Goal: Transaction & Acquisition: Purchase product/service

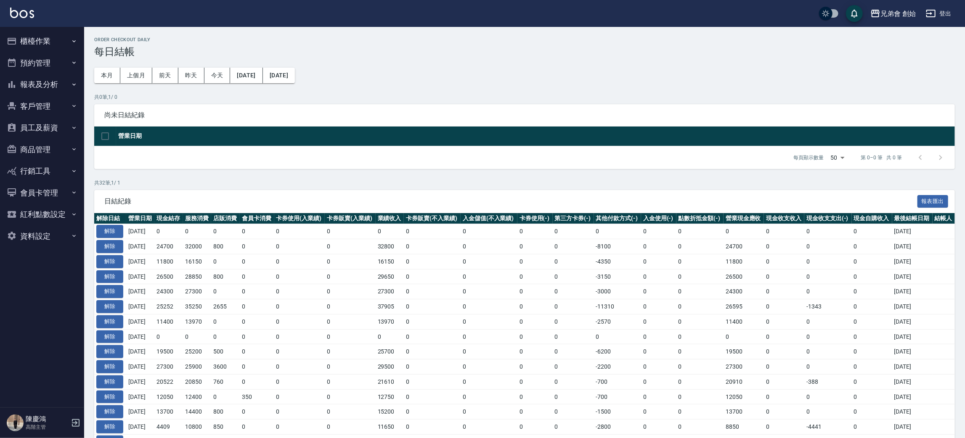
click at [56, 37] on button "櫃檯作業" at bounding box center [41, 41] width 77 height 22
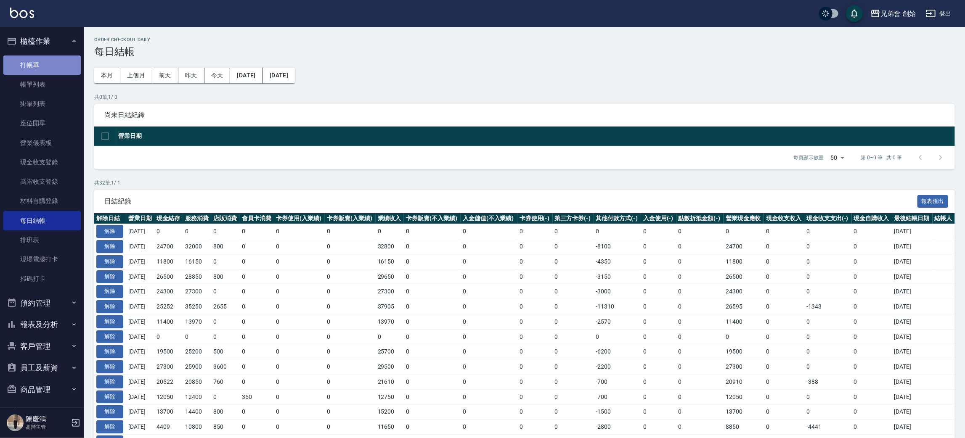
click at [55, 66] on link "打帳單" at bounding box center [41, 65] width 77 height 19
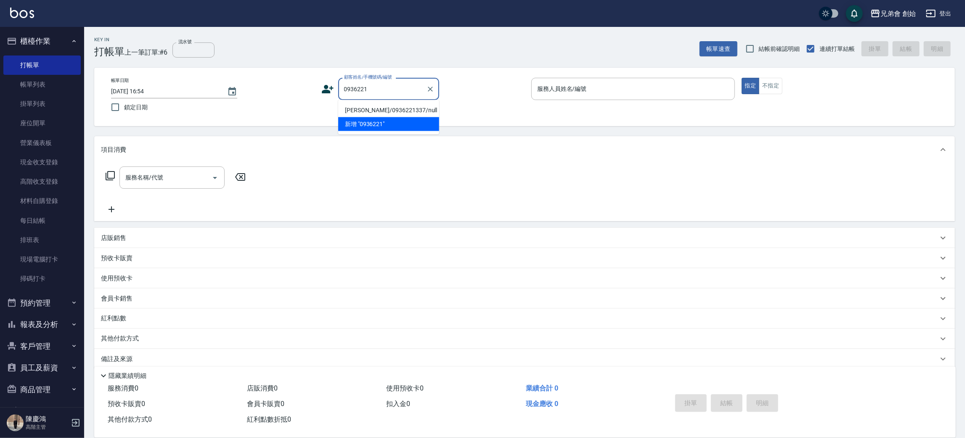
click at [391, 117] on li "新增 "0936221"" at bounding box center [388, 124] width 101 height 14
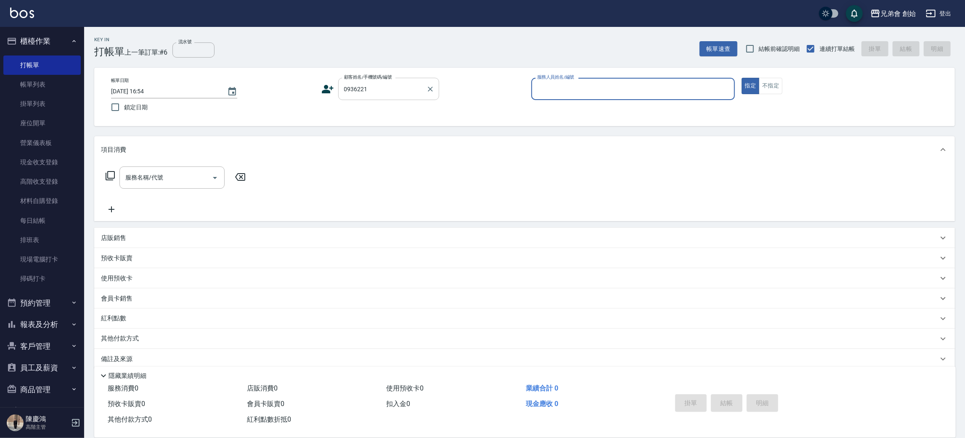
click at [398, 78] on div "0936221 顧客姓名/手機號碼/編號" at bounding box center [388, 89] width 101 height 22
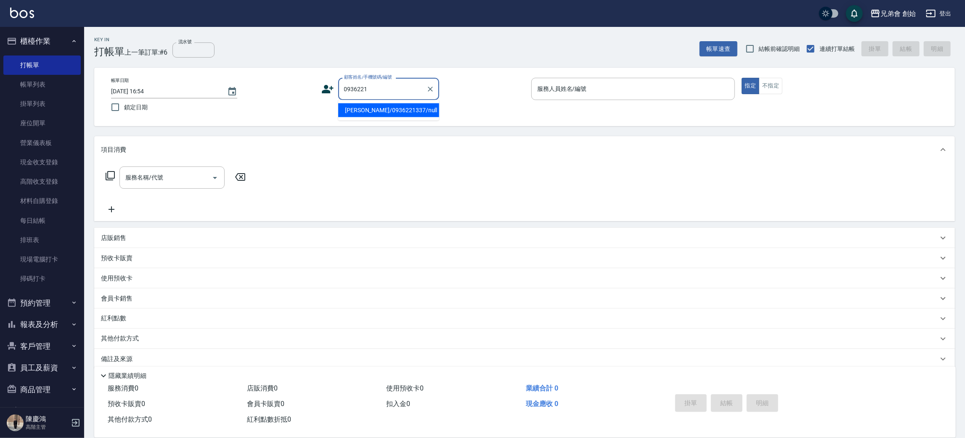
click at [401, 109] on li "劉禹泓/0936221337/null" at bounding box center [388, 110] width 101 height 14
type input "劉禹泓/0936221337/null"
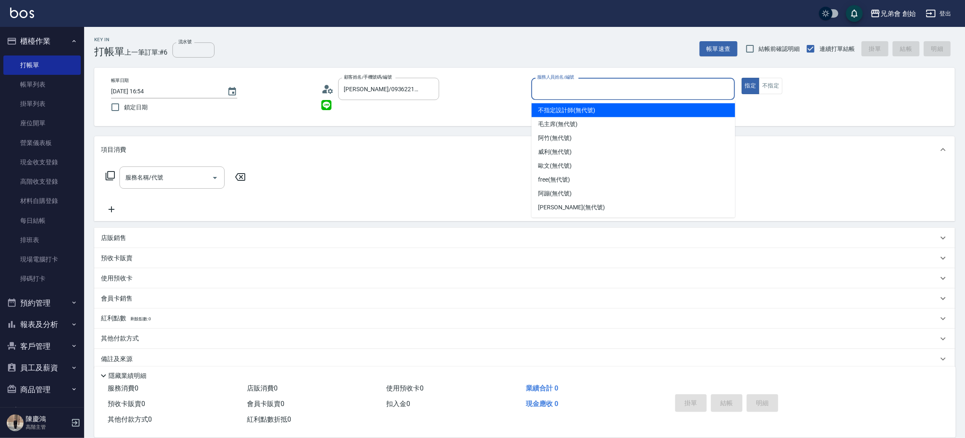
drag, startPoint x: 546, startPoint y: 92, endPoint x: 557, endPoint y: 96, distance: 11.8
click at [547, 92] on input "服務人員姓名/編號" at bounding box center [633, 89] width 196 height 15
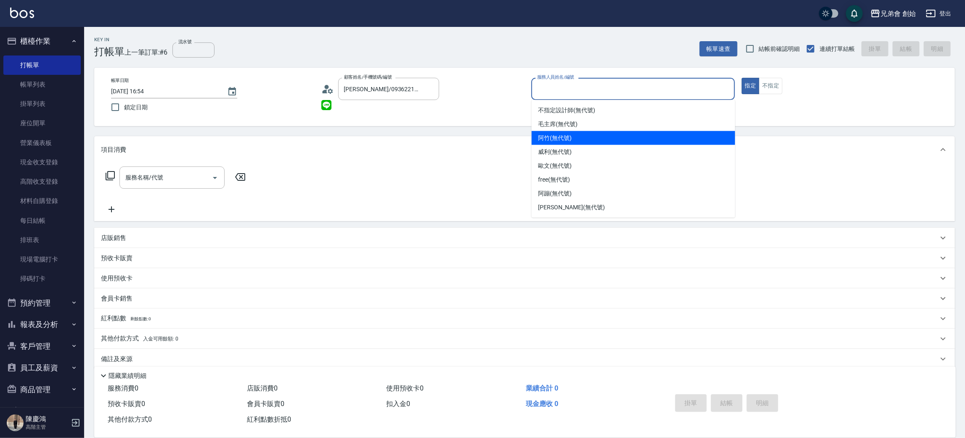
click at [562, 140] on span "阿竹 (無代號)" at bounding box center [556, 138] width 34 height 9
type input "阿竹 (無代號)"
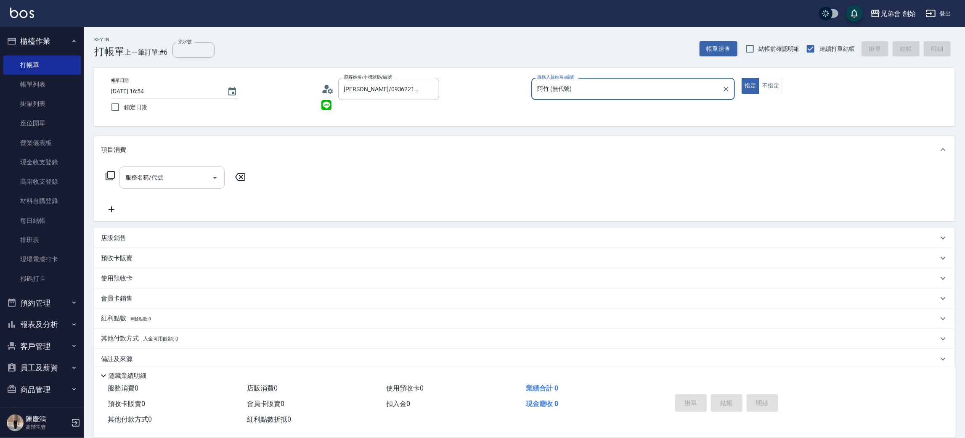
click at [164, 178] on input "服務名稱/代號" at bounding box center [165, 177] width 85 height 15
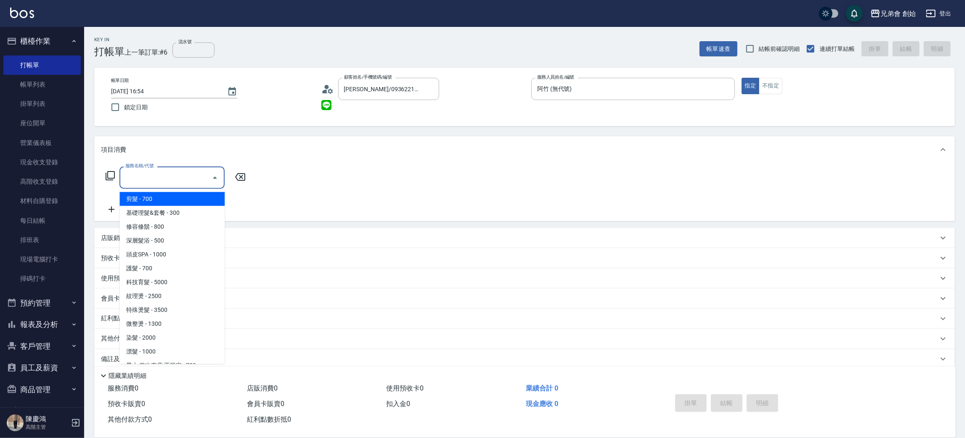
click at [175, 198] on span "剪髮 - 700" at bounding box center [171, 199] width 105 height 14
type input "剪髮(A01)"
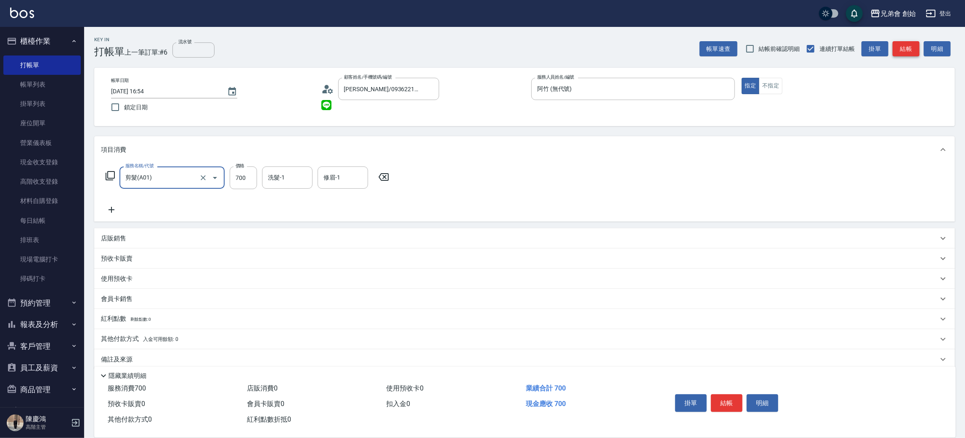
click at [908, 52] on button "結帳" at bounding box center [906, 49] width 27 height 16
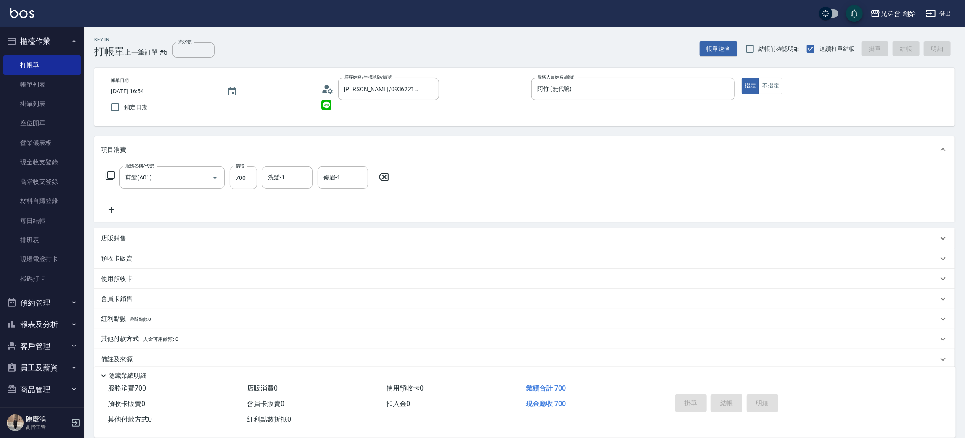
type input "2025/09/16 16:55"
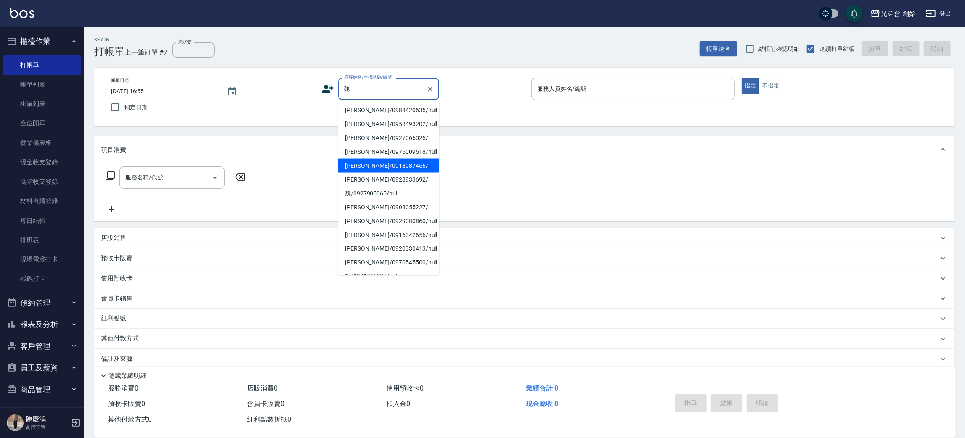
click at [395, 160] on li "魏承恩/0918087456/" at bounding box center [388, 166] width 101 height 14
type input "魏承恩/0918087456/"
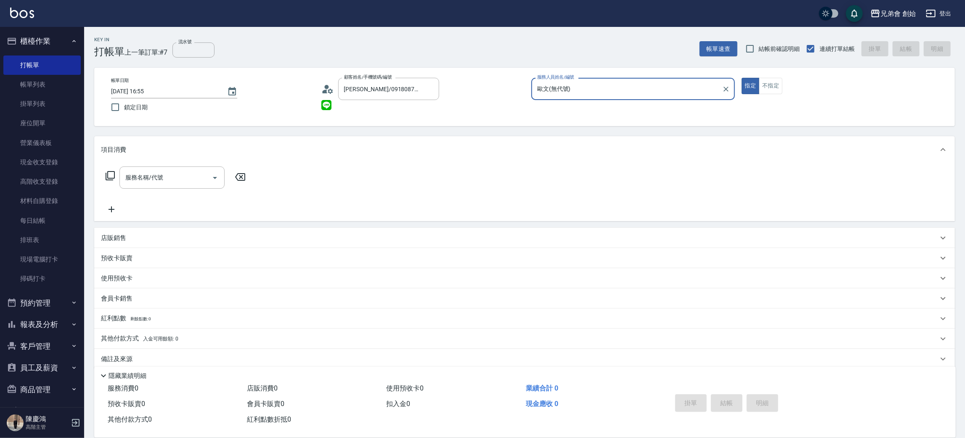
click at [619, 95] on input "歐文(無代號)" at bounding box center [626, 89] width 183 height 15
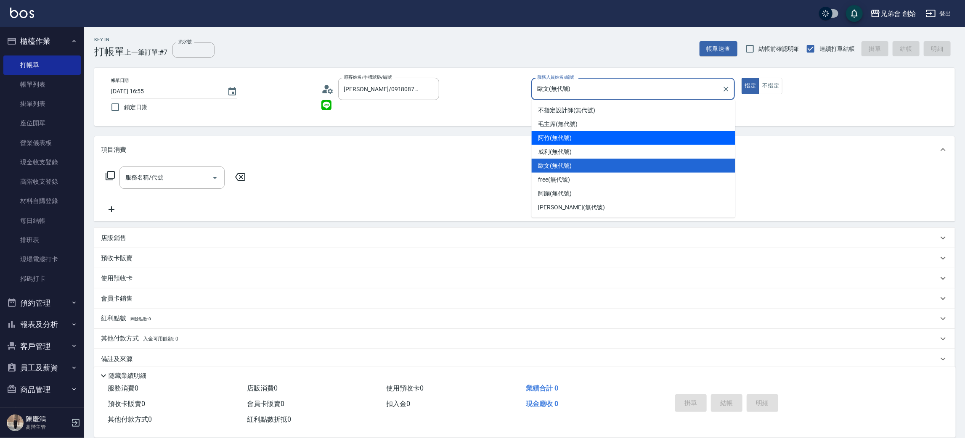
click at [582, 137] on div "阿竹 (無代號)" at bounding box center [634, 138] width 204 height 14
type input "阿竹 (無代號)"
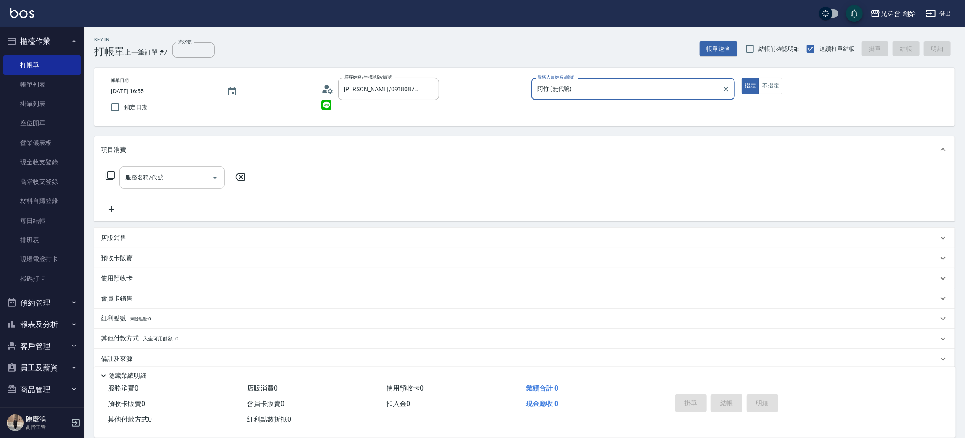
drag, startPoint x: 159, startPoint y: 188, endPoint x: 159, endPoint y: 181, distance: 6.3
click at [159, 186] on div "服務名稱/代號" at bounding box center [171, 178] width 105 height 22
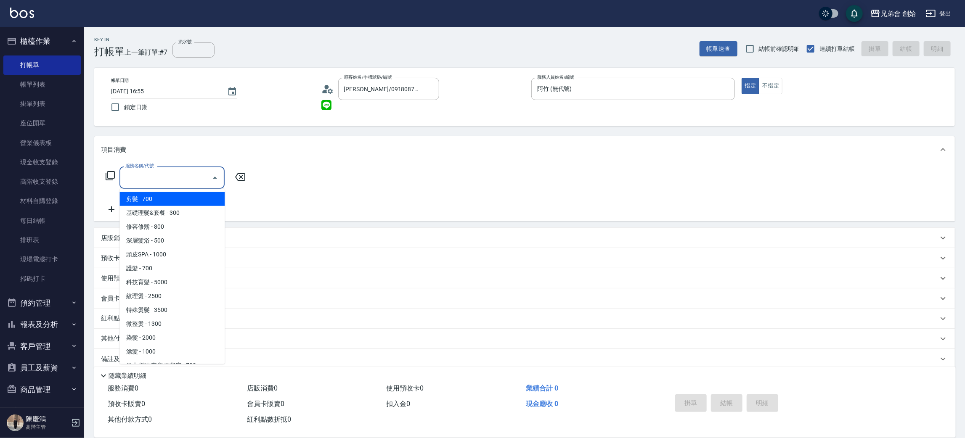
click at [159, 194] on span "剪髮 - 700" at bounding box center [171, 199] width 105 height 14
type input "剪髮(A01)"
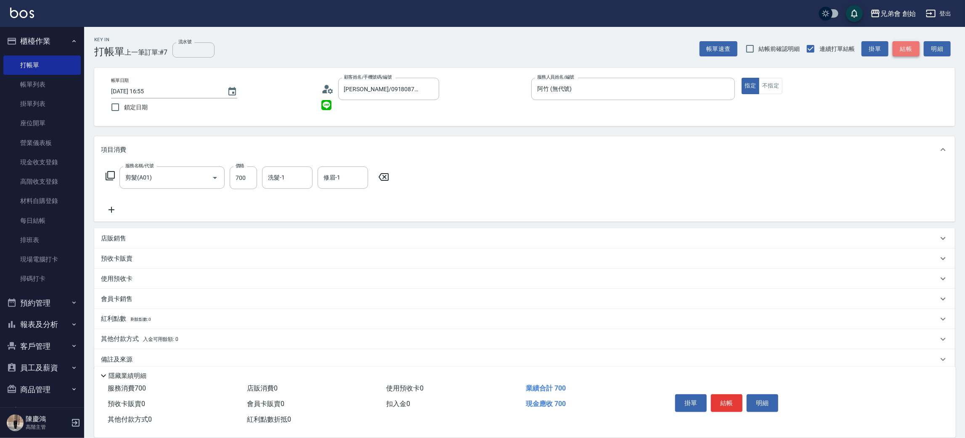
click at [899, 50] on button "結帳" at bounding box center [906, 49] width 27 height 16
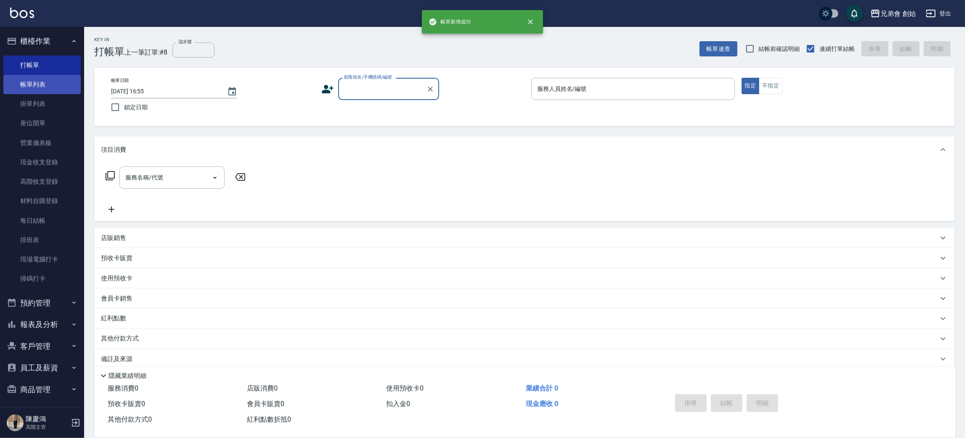
click at [51, 82] on link "帳單列表" at bounding box center [41, 84] width 77 height 19
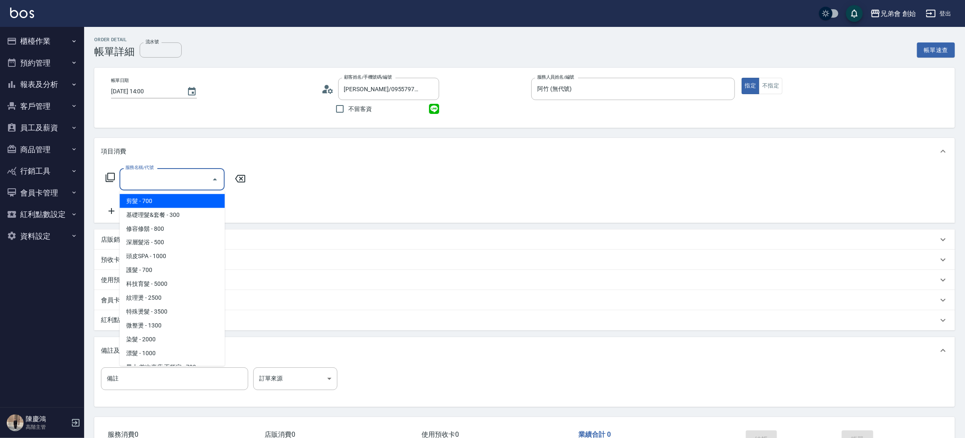
drag, startPoint x: 0, startPoint y: 0, endPoint x: 198, endPoint y: 205, distance: 285.0
click at [156, 196] on span "剪髮 - 700" at bounding box center [171, 201] width 105 height 14
type input "剪髮(A01)"
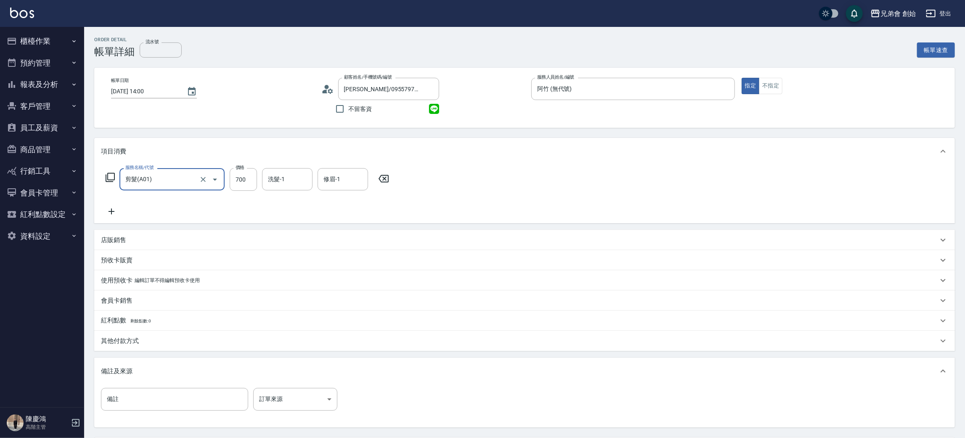
scroll to position [79, 0]
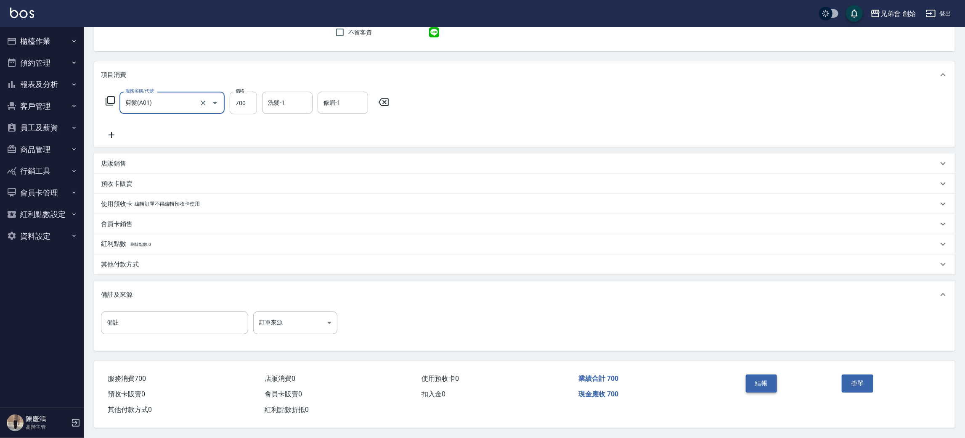
click at [768, 387] on button "結帳" at bounding box center [762, 384] width 32 height 18
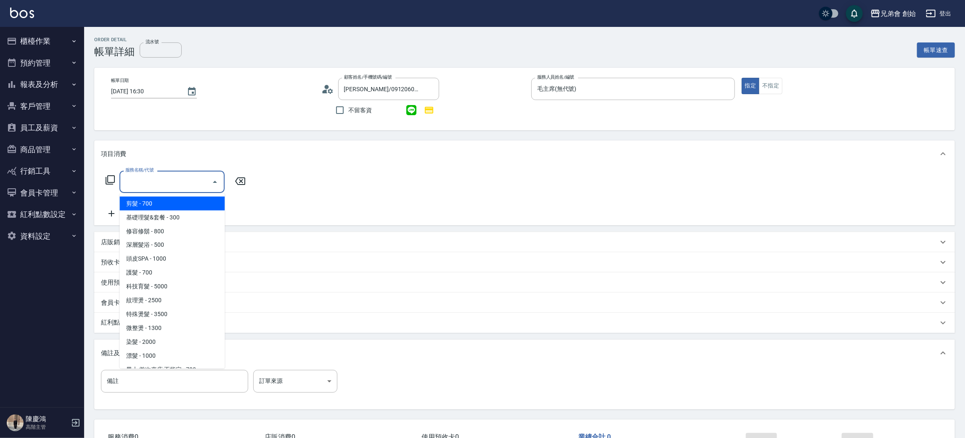
click at [168, 178] on input "服務名稱/代號" at bounding box center [165, 182] width 85 height 15
drag, startPoint x: 172, startPoint y: 201, endPoint x: 224, endPoint y: 189, distance: 52.7
click at [175, 201] on span "剪髮 - 700" at bounding box center [171, 204] width 105 height 14
type input "剪髮(A01)"
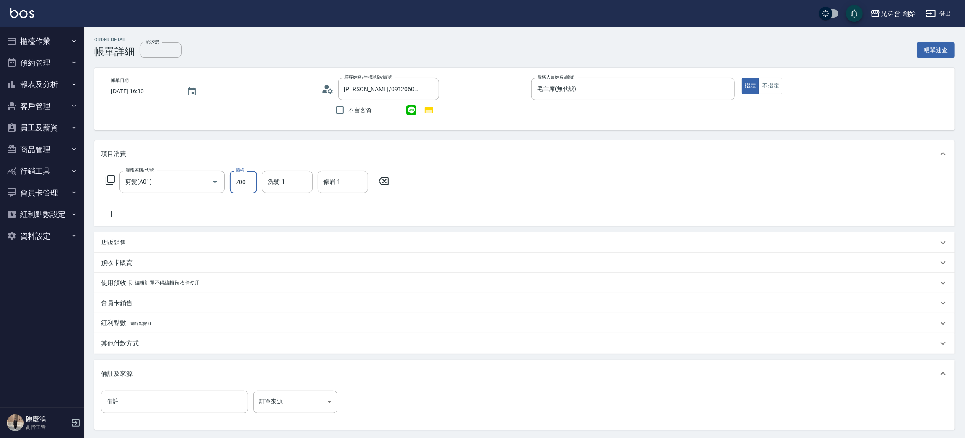
drag, startPoint x: 242, startPoint y: 174, endPoint x: 205, endPoint y: 121, distance: 64.4
click at [242, 173] on input "700" at bounding box center [243, 182] width 27 height 23
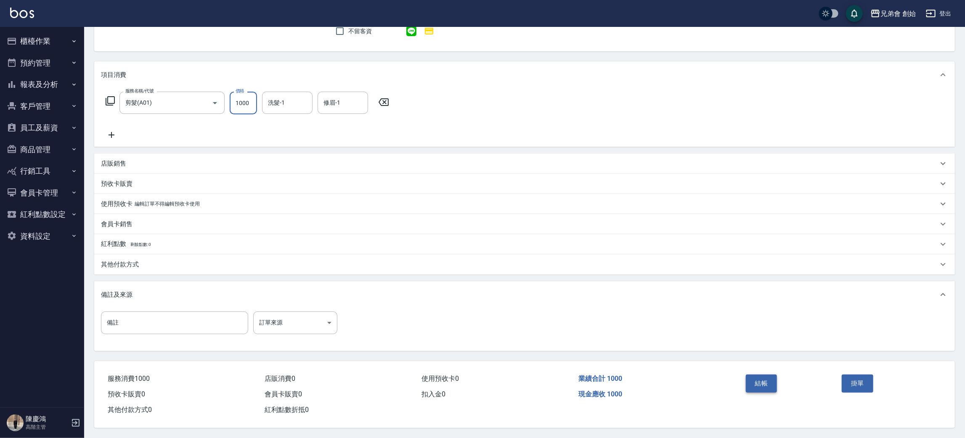
type input "1000"
click at [761, 375] on button "結帳" at bounding box center [762, 384] width 32 height 18
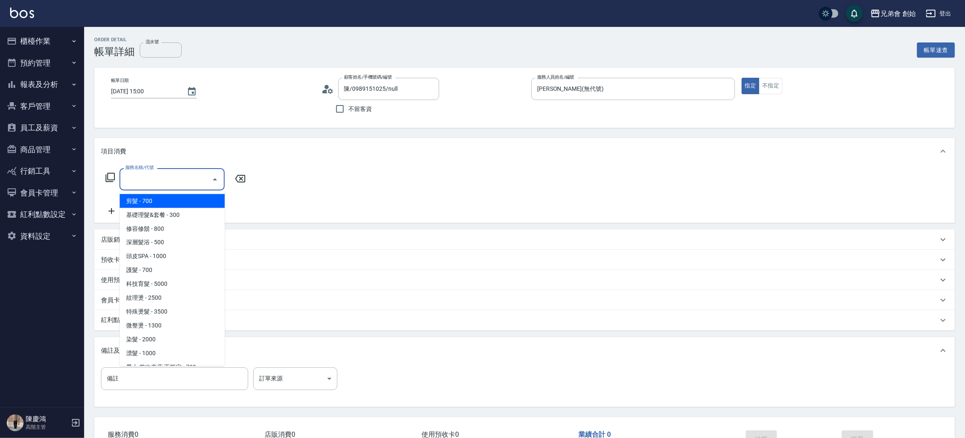
click at [178, 202] on span "剪髮 - 700" at bounding box center [171, 201] width 105 height 14
type input "剪髮(A01)"
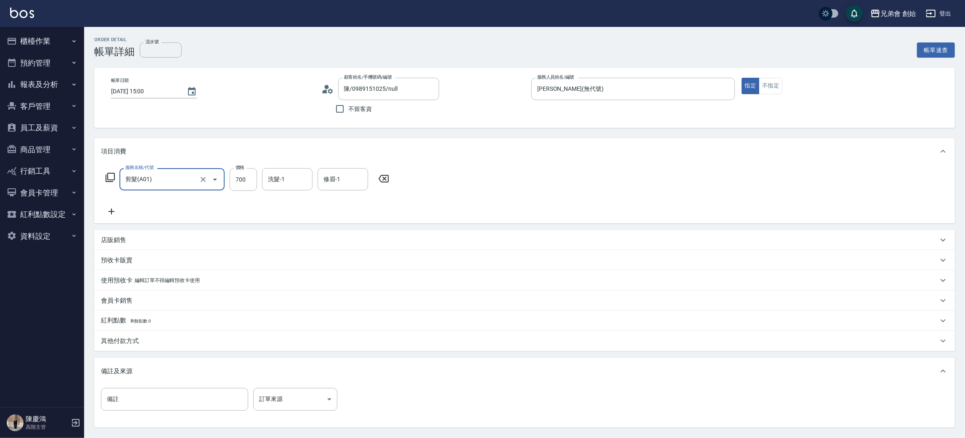
click at [537, 210] on div "服務名稱/代號 剪髮(A01) 服務名稱/代號 價格 700 價格 洗髮-1 洗髮-1 修眉-1 修眉-1" at bounding box center [524, 194] width 861 height 58
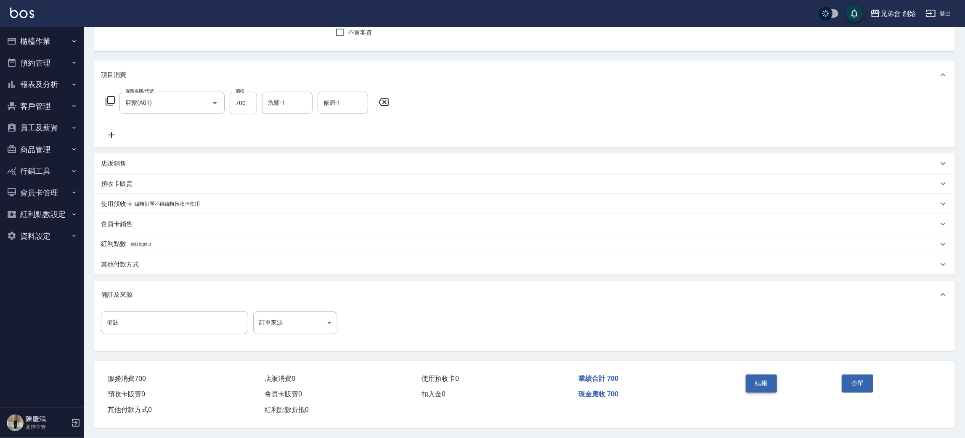
click at [753, 386] on button "結帳" at bounding box center [762, 384] width 32 height 18
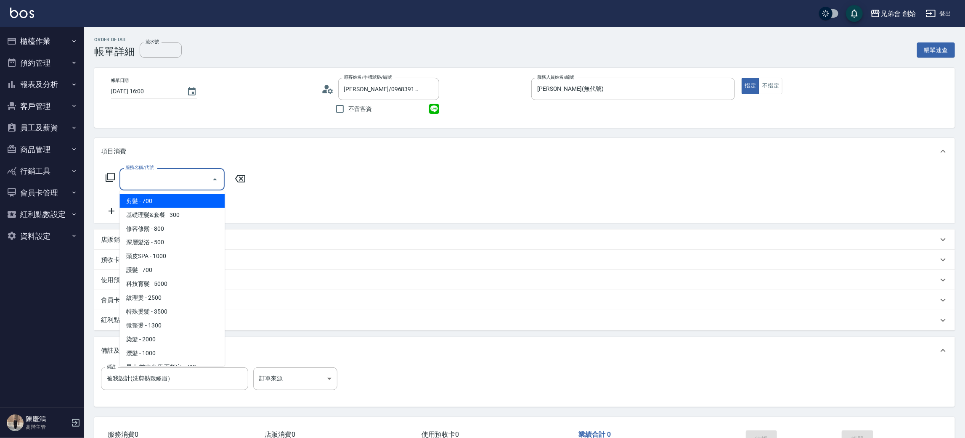
click at [173, 195] on span "剪髮 - 700" at bounding box center [171, 201] width 105 height 14
type input "剪髮(A01)"
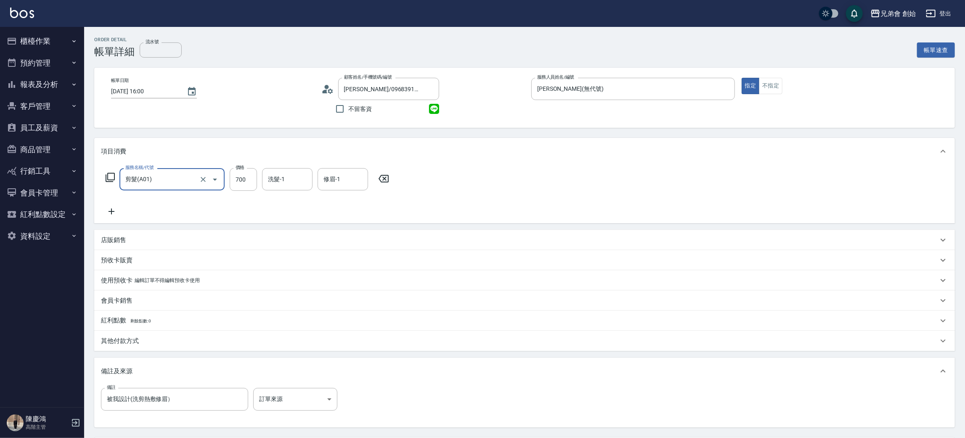
click at [164, 335] on div "其他付款方式" at bounding box center [524, 341] width 861 height 20
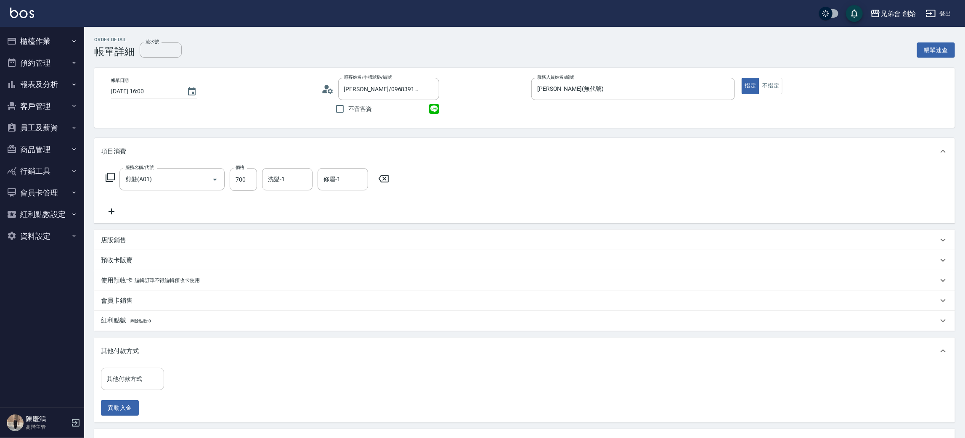
click at [141, 372] on input "其他付款方式" at bounding box center [133, 379] width 56 height 15
click at [135, 325] on span "轉帳" at bounding box center [132, 330] width 63 height 14
type input "轉帳"
click at [182, 375] on input "0" at bounding box center [200, 379] width 63 height 23
type input "700"
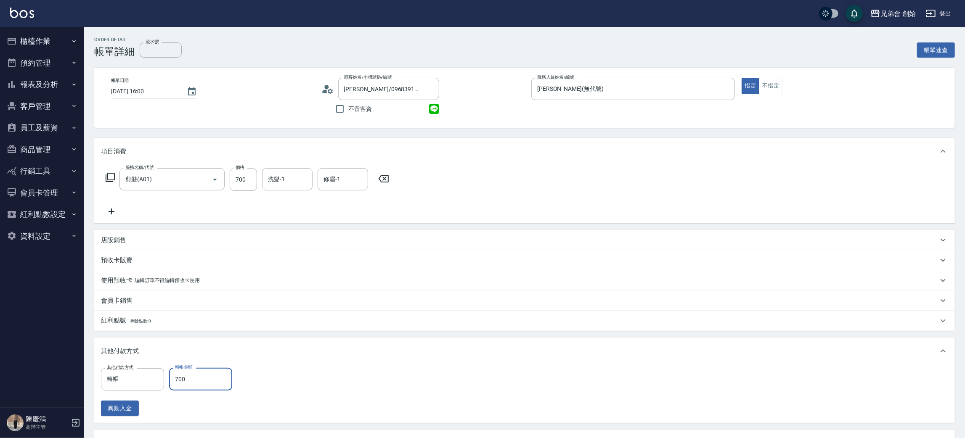
click at [400, 371] on div "其他付款方式 轉帳 其他付款方式 轉帳金額 700 轉帳金額 異動入金" at bounding box center [524, 392] width 847 height 48
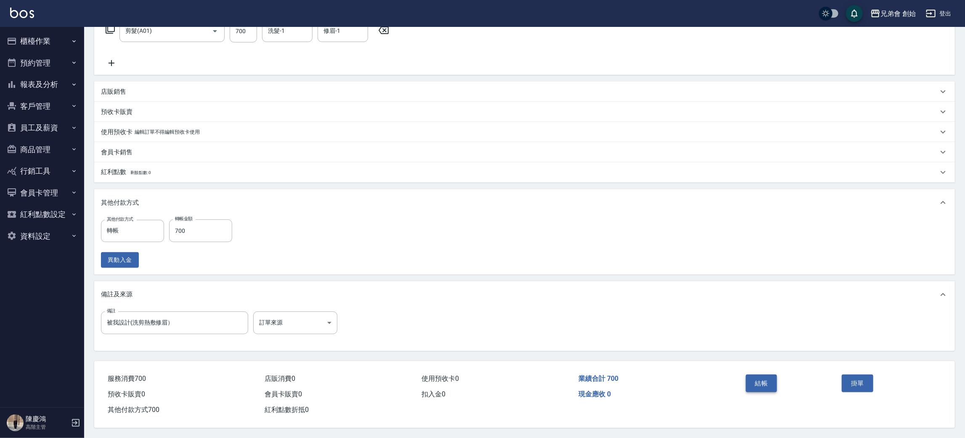
click at [769, 378] on button "結帳" at bounding box center [762, 384] width 32 height 18
